Goal: Transaction & Acquisition: Purchase product/service

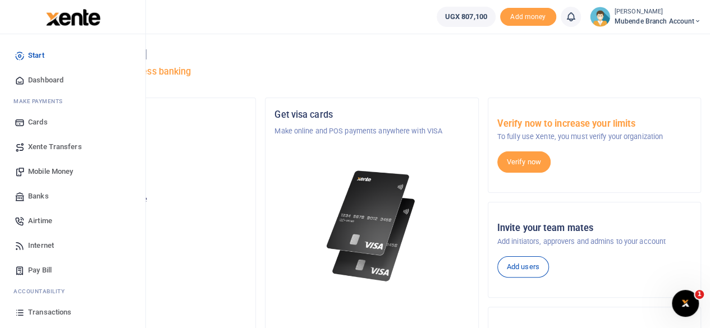
click at [42, 169] on span "Mobile Money" at bounding box center [50, 171] width 45 height 11
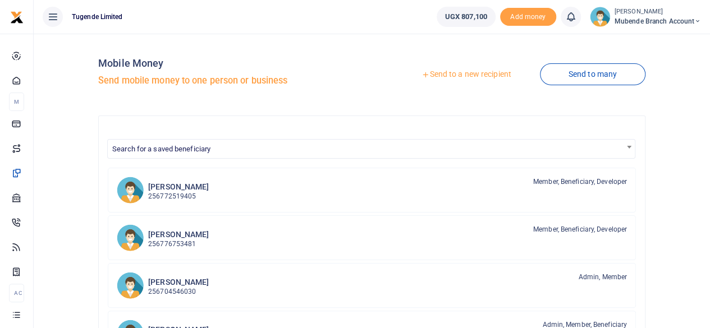
click at [477, 77] on link "Send to a new recipient" at bounding box center [466, 75] width 146 height 20
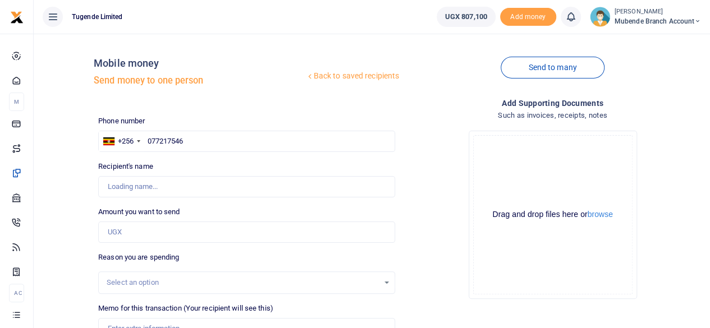
type input "0772175467"
type input "Jane Natabi"
type input "0772175467"
drag, startPoint x: 150, startPoint y: 231, endPoint x: 147, endPoint y: 236, distance: 6.5
click at [147, 236] on input "Amount you want to send" at bounding box center [246, 232] width 297 height 21
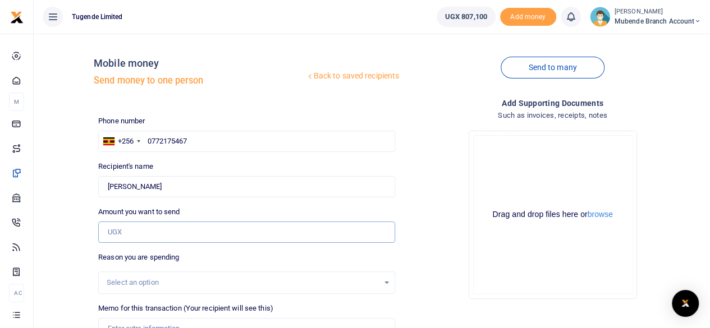
click at [126, 235] on input "Amount you want to send" at bounding box center [246, 232] width 297 height 21
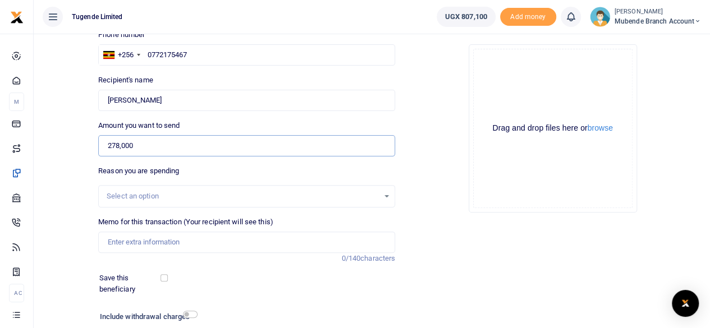
scroll to position [167, 0]
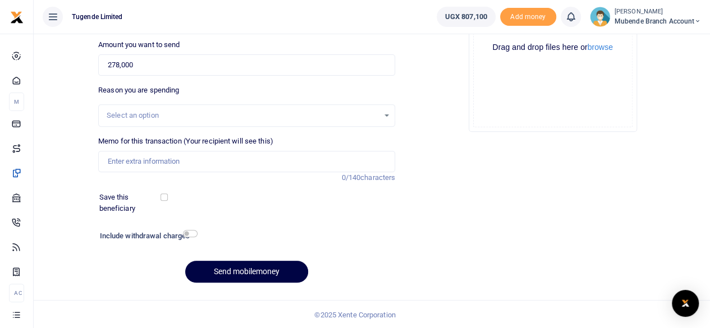
click at [132, 114] on div "Select an option" at bounding box center [243, 115] width 272 height 11
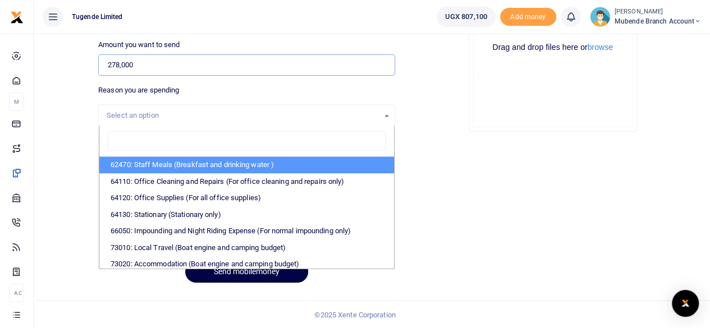
click at [139, 68] on input "278,000" at bounding box center [246, 64] width 297 height 21
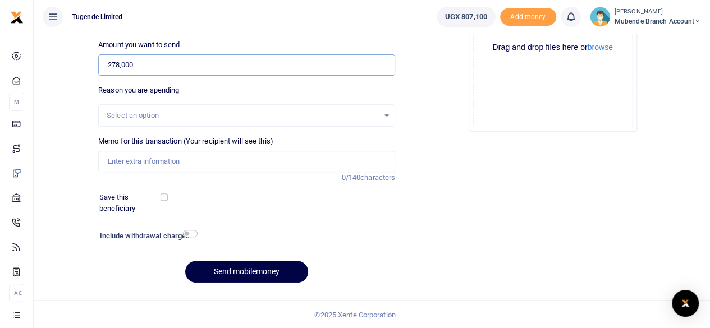
click at [137, 67] on input "278,000" at bounding box center [246, 64] width 297 height 21
type input "280,000"
click at [122, 115] on div "Select an option" at bounding box center [243, 115] width 272 height 11
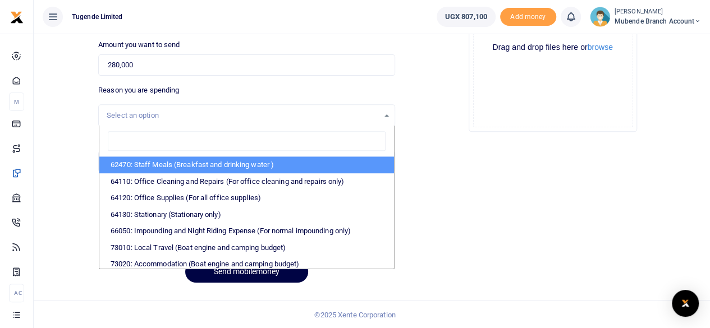
click at [563, 177] on div "Add supporting Documents Such as invoices, receipts, notes Drop your files here…" at bounding box center [552, 111] width 306 height 362
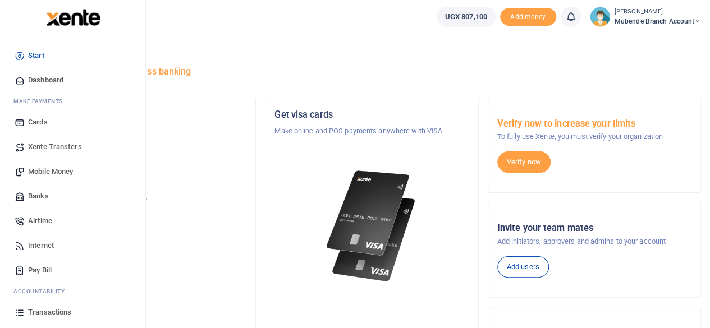
click at [52, 171] on span "Mobile Money" at bounding box center [50, 171] width 45 height 11
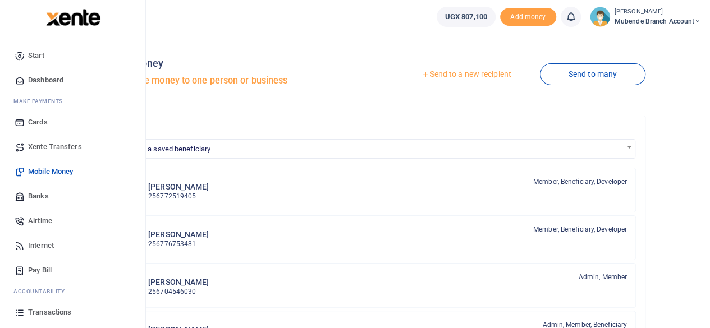
click at [54, 171] on span "Mobile Money" at bounding box center [50, 171] width 45 height 11
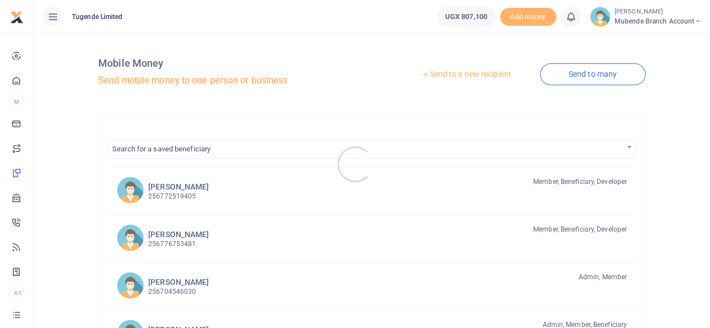
click at [454, 76] on div at bounding box center [355, 164] width 710 height 328
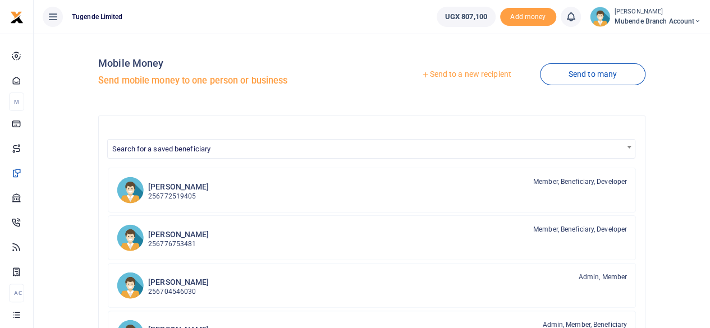
click at [452, 74] on link "Send to a new recipient" at bounding box center [466, 75] width 146 height 20
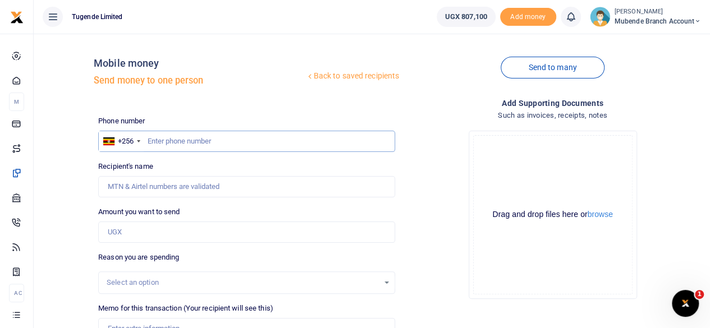
click at [186, 142] on input "text" at bounding box center [246, 141] width 297 height 21
type input "0772175467"
type input "Jane Natabi"
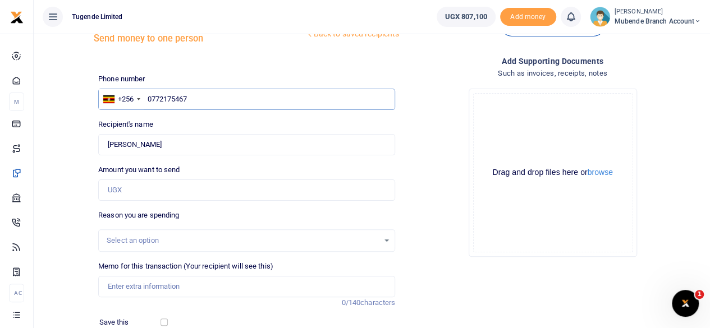
scroll to position [56, 0]
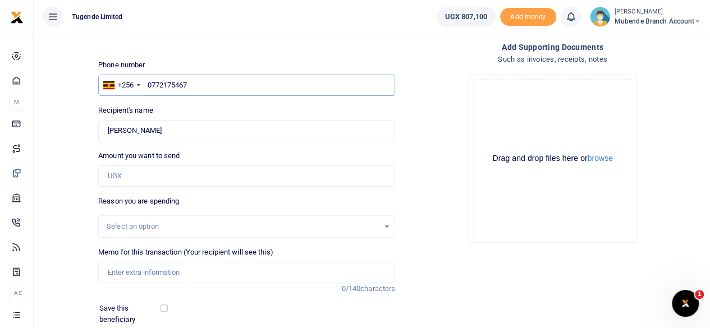
type input "0772175467"
click at [136, 176] on input "Amount you want to send" at bounding box center [246, 176] width 297 height 21
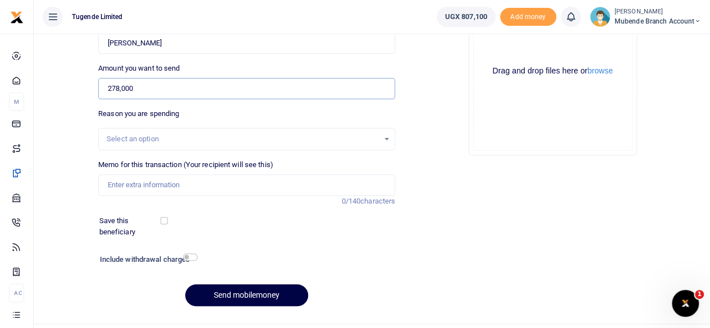
scroll to position [167, 0]
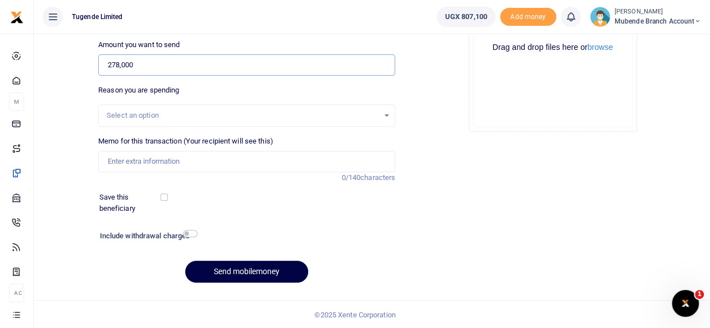
type input "278,000"
click at [130, 158] on input "Memo for this transaction (Your recipient will see this)" at bounding box center [246, 161] width 297 height 21
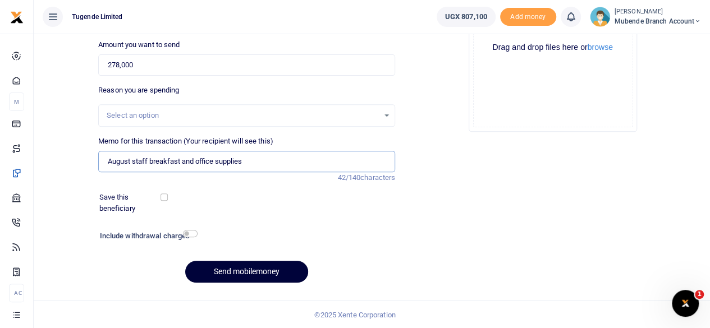
type input "August staff breakfast and office supplies"
click at [255, 271] on button "Send mobilemoney" at bounding box center [246, 272] width 123 height 22
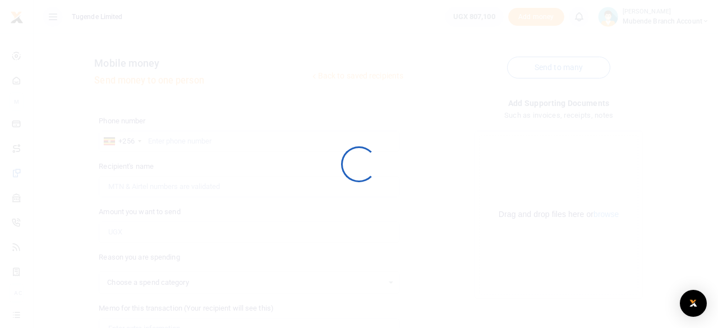
select select
